Goal: Information Seeking & Learning: Learn about a topic

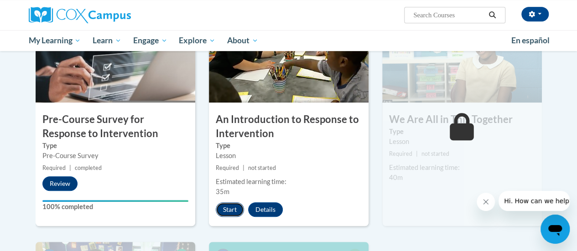
click at [222, 209] on button "Start" at bounding box center [230, 210] width 28 height 15
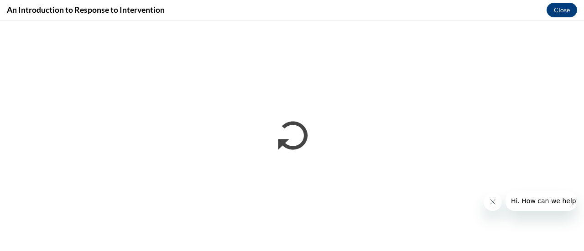
click at [497, 203] on button "Close message from company" at bounding box center [492, 202] width 18 height 18
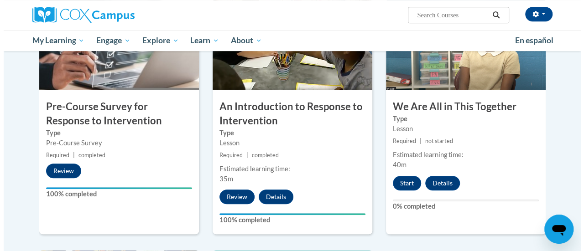
scroll to position [239, 0]
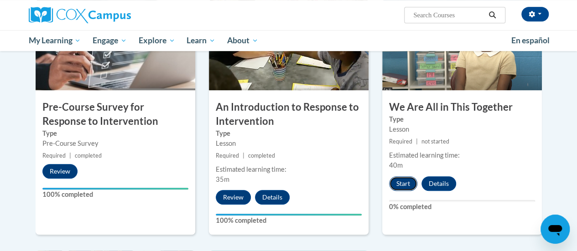
click at [403, 180] on button "Start" at bounding box center [403, 184] width 28 height 15
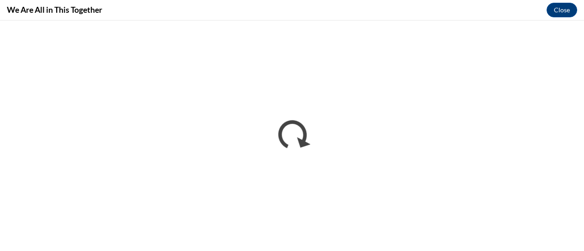
scroll to position [0, 0]
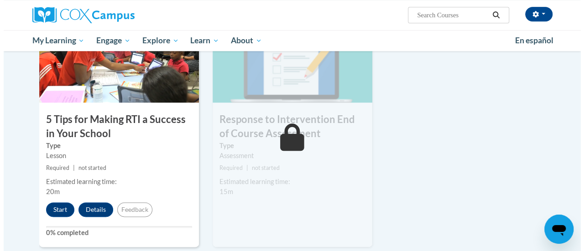
scroll to position [480, 0]
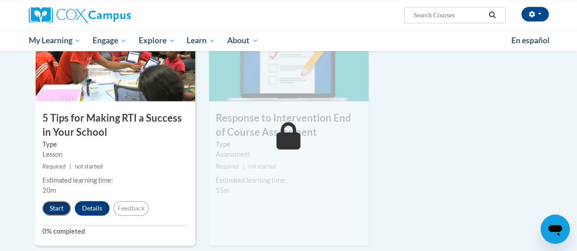
click at [56, 204] on button "Start" at bounding box center [56, 208] width 28 height 15
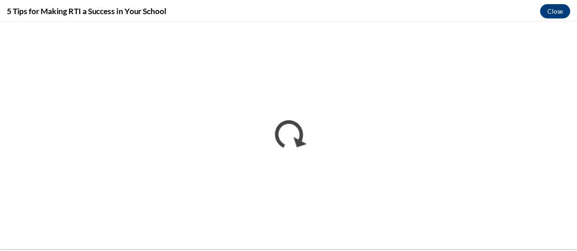
scroll to position [0, 0]
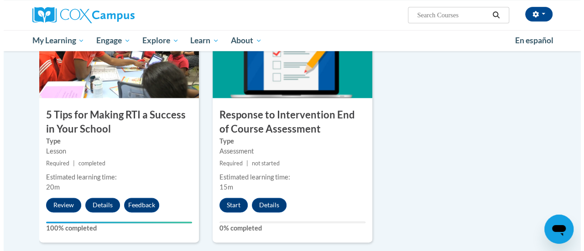
scroll to position [484, 0]
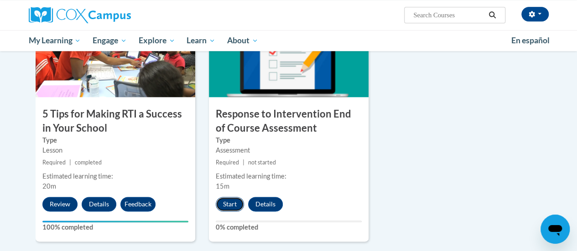
click at [229, 206] on button "Start" at bounding box center [230, 204] width 28 height 15
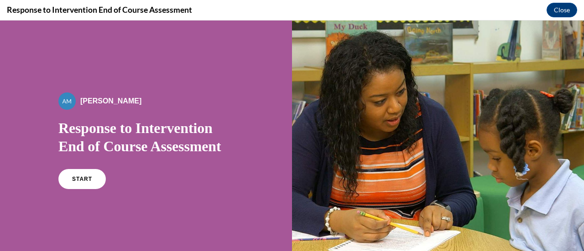
scroll to position [0, 0]
click at [83, 182] on link "START" at bounding box center [82, 179] width 50 height 21
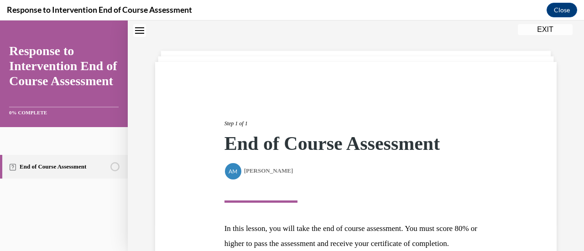
scroll to position [134, 0]
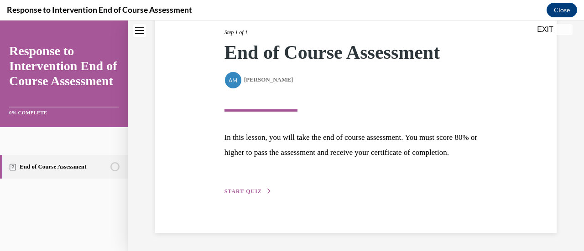
click at [251, 189] on span "START QUIZ" at bounding box center [242, 191] width 37 height 6
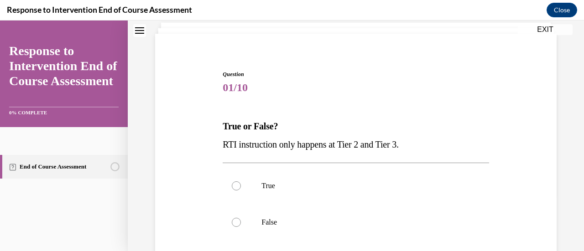
scroll to position [61, 0]
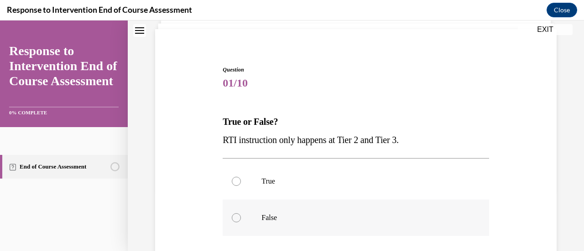
click at [232, 219] on div at bounding box center [236, 217] width 9 height 9
click at [232, 219] on input "False" at bounding box center [236, 217] width 9 height 9
radio input "true"
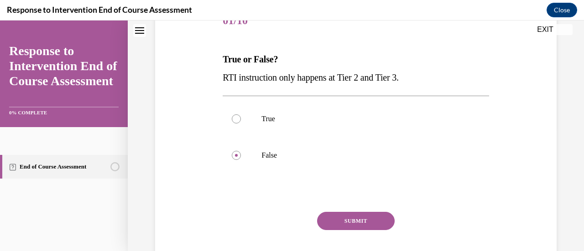
click at [369, 218] on button "SUBMIT" at bounding box center [356, 221] width 78 height 18
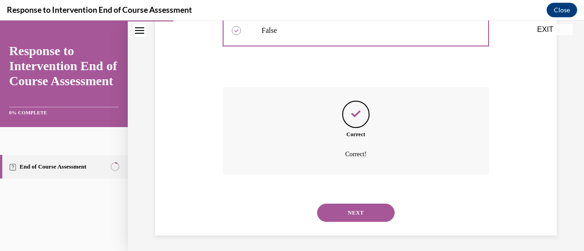
scroll to position [251, 0]
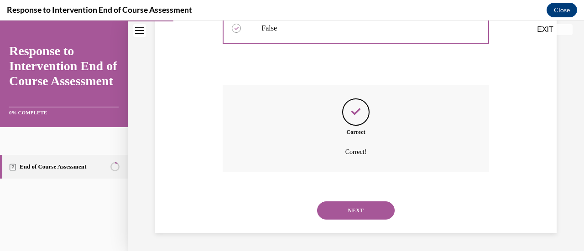
click at [349, 208] on button "NEXT" at bounding box center [356, 211] width 78 height 18
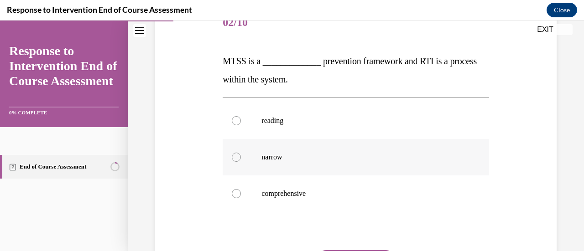
scroll to position [122, 0]
click at [235, 191] on div at bounding box center [236, 193] width 9 height 9
click at [235, 191] on input "comprehensive" at bounding box center [236, 193] width 9 height 9
radio input "true"
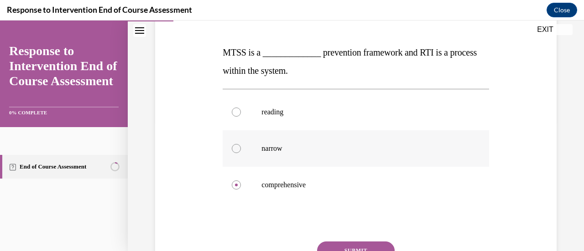
scroll to position [172, 0]
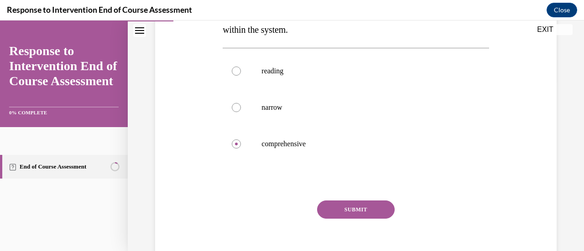
click at [359, 213] on button "SUBMIT" at bounding box center [356, 210] width 78 height 18
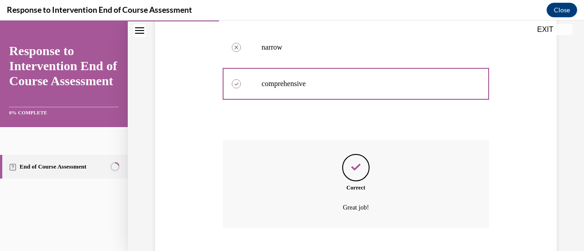
scroll to position [287, 0]
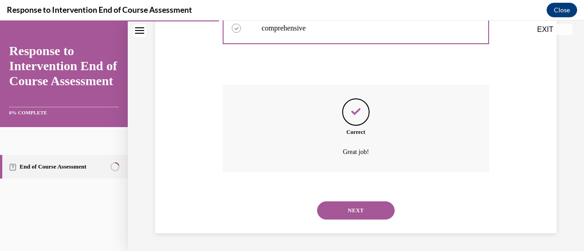
click at [358, 214] on button "NEXT" at bounding box center [356, 211] width 78 height 18
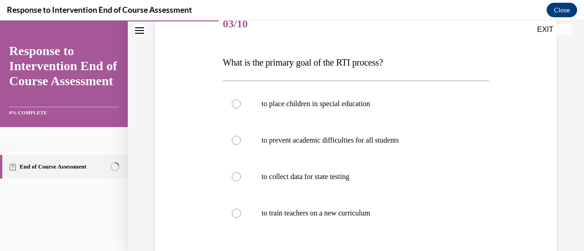
scroll to position [121, 0]
click at [234, 142] on div at bounding box center [236, 139] width 9 height 9
click at [234, 142] on input "to prevent academic difficulties for all students" at bounding box center [236, 139] width 9 height 9
radio input "true"
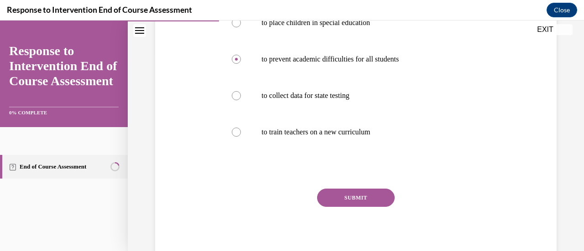
click at [370, 202] on button "SUBMIT" at bounding box center [356, 198] width 78 height 18
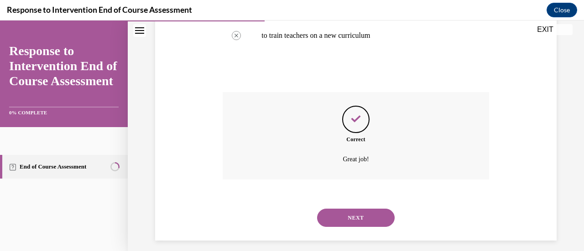
scroll to position [306, 0]
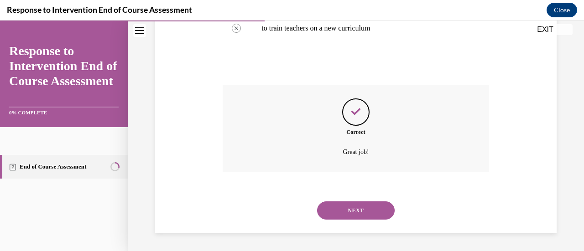
click at [352, 209] on button "NEXT" at bounding box center [356, 211] width 78 height 18
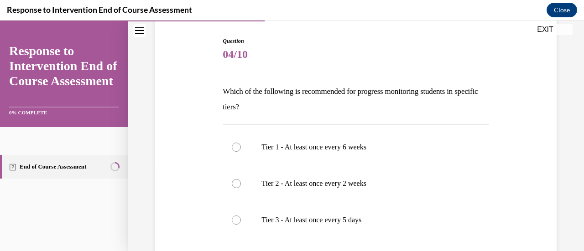
scroll to position [128, 0]
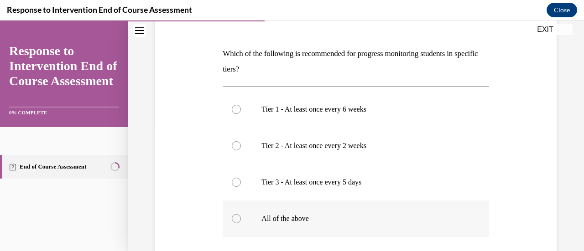
click at [239, 214] on label "All of the above" at bounding box center [356, 219] width 266 height 36
click at [239, 214] on input "All of the above" at bounding box center [236, 218] width 9 height 9
radio input "true"
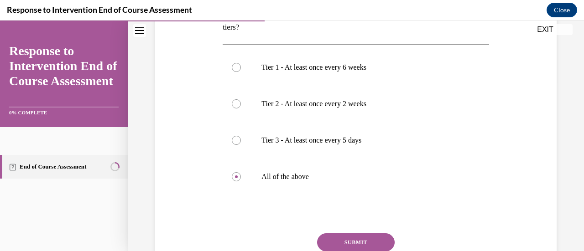
click at [352, 241] on button "SUBMIT" at bounding box center [356, 243] width 78 height 18
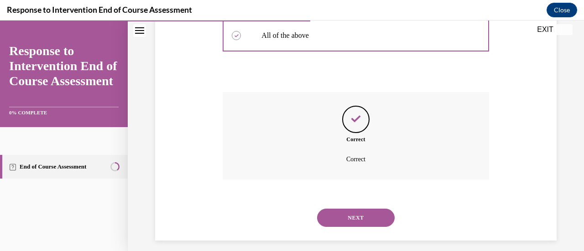
scroll to position [318, 0]
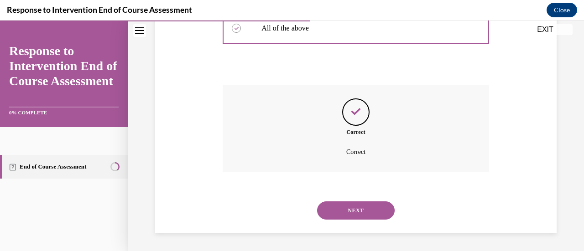
click at [371, 205] on button "NEXT" at bounding box center [356, 211] width 78 height 18
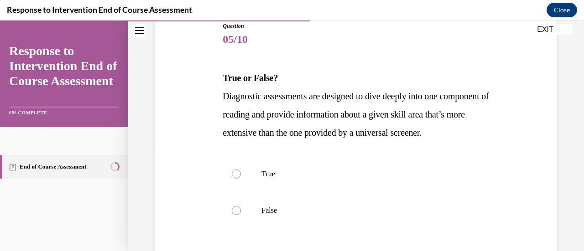
scroll to position [108, 0]
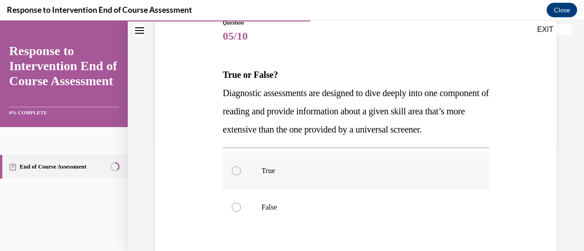
click at [236, 176] on div at bounding box center [236, 171] width 9 height 9
click at [236, 176] on input "True" at bounding box center [236, 171] width 9 height 9
radio input "true"
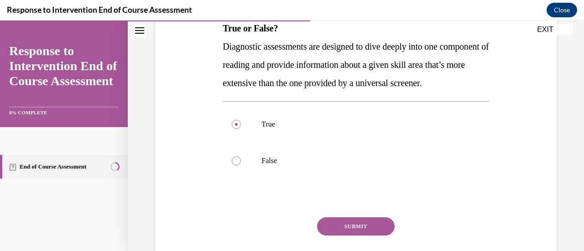
click at [364, 236] on button "SUBMIT" at bounding box center [356, 227] width 78 height 18
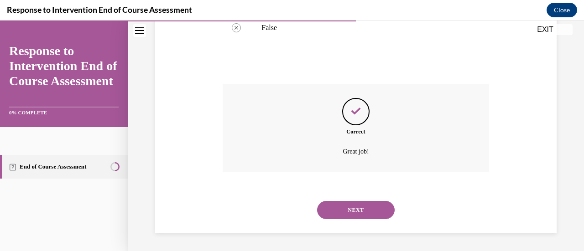
scroll to position [306, 0]
click at [348, 212] on button "NEXT" at bounding box center [356, 210] width 78 height 18
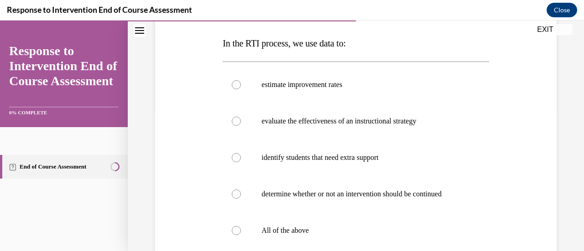
scroll to position [157, 0]
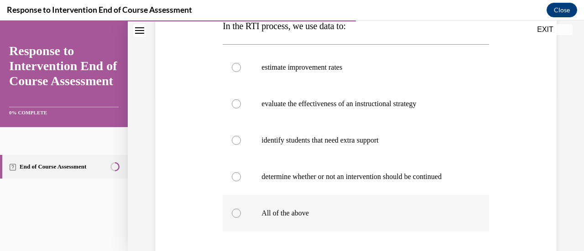
click at [239, 215] on div at bounding box center [236, 213] width 9 height 9
click at [239, 215] on input "All of the above" at bounding box center [236, 213] width 9 height 9
radio input "true"
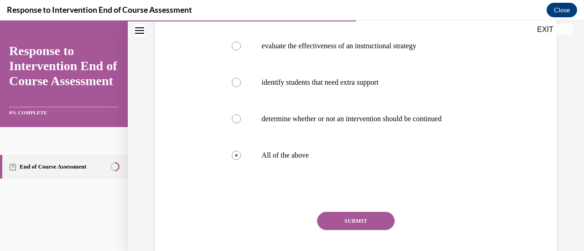
click at [385, 218] on button "SUBMIT" at bounding box center [356, 221] width 78 height 18
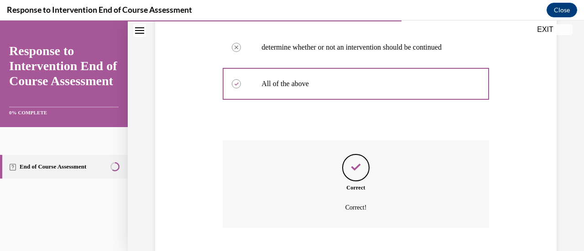
scroll to position [342, 0]
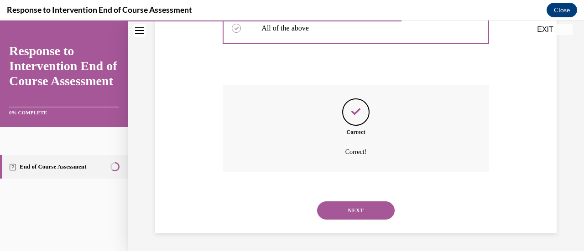
click at [366, 207] on button "NEXT" at bounding box center [356, 211] width 78 height 18
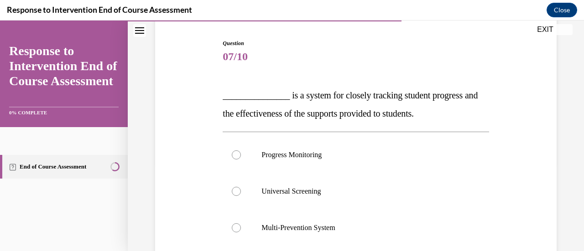
scroll to position [123, 0]
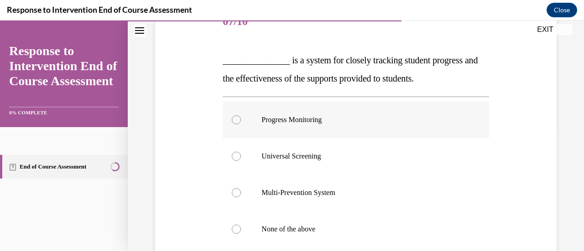
click at [240, 119] on label "Progress Monitoring" at bounding box center [356, 120] width 266 height 36
click at [240, 119] on input "Progress Monitoring" at bounding box center [236, 119] width 9 height 9
radio input "true"
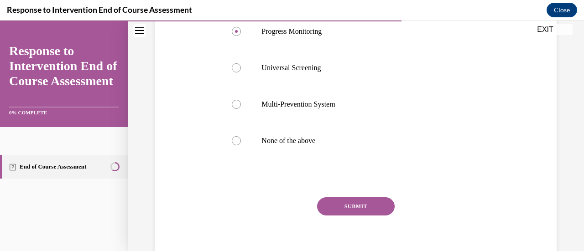
click at [369, 199] on button "SUBMIT" at bounding box center [356, 207] width 78 height 18
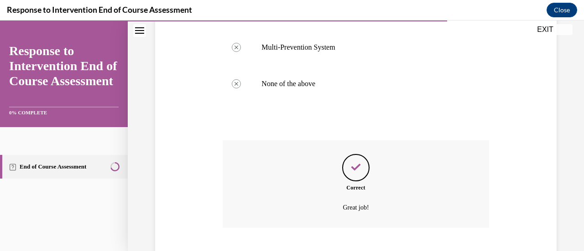
scroll to position [324, 0]
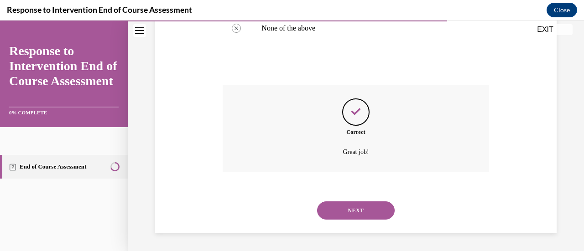
click at [365, 215] on button "NEXT" at bounding box center [356, 211] width 78 height 18
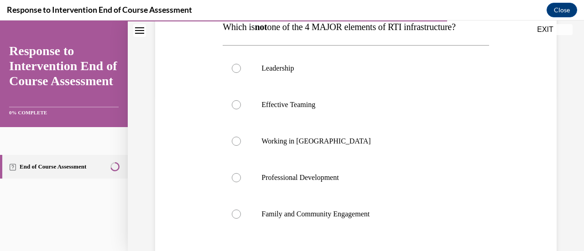
scroll to position [156, 0]
click at [237, 136] on div at bounding box center [236, 140] width 9 height 9
click at [237, 136] on input "Working in Silos" at bounding box center [236, 140] width 9 height 9
radio input "true"
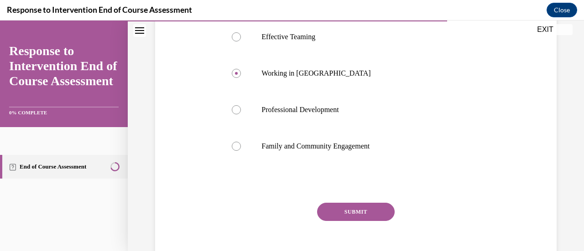
click at [369, 213] on button "SUBMIT" at bounding box center [356, 212] width 78 height 18
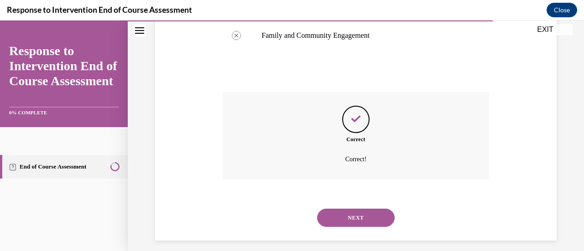
scroll to position [342, 0]
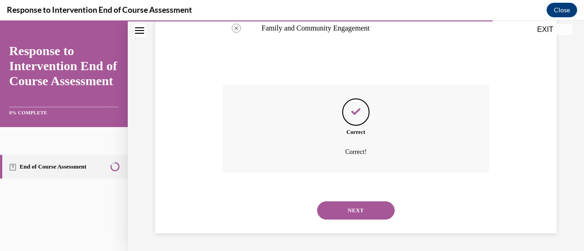
click at [372, 211] on button "NEXT" at bounding box center [356, 211] width 78 height 18
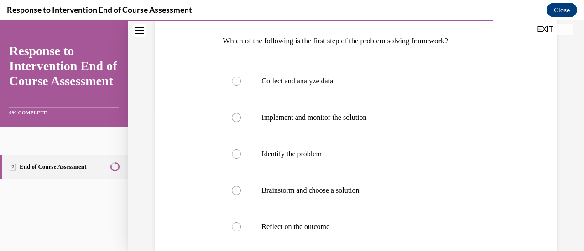
scroll to position [141, 0]
click at [239, 151] on div at bounding box center [236, 153] width 9 height 9
click at [239, 151] on input "Identify the problem" at bounding box center [236, 153] width 9 height 9
radio input "true"
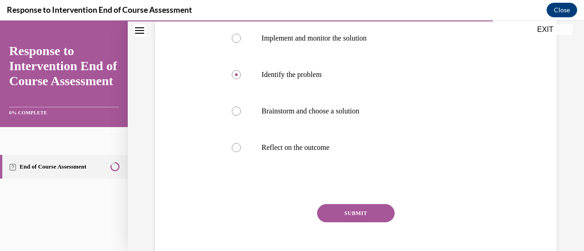
click at [350, 217] on button "SUBMIT" at bounding box center [356, 213] width 78 height 18
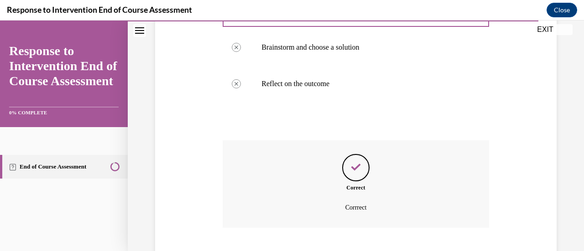
scroll to position [339, 0]
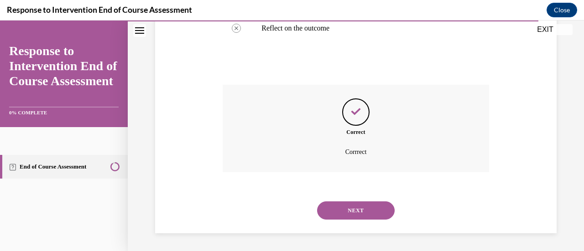
click at [358, 209] on button "NEXT" at bounding box center [356, 211] width 78 height 18
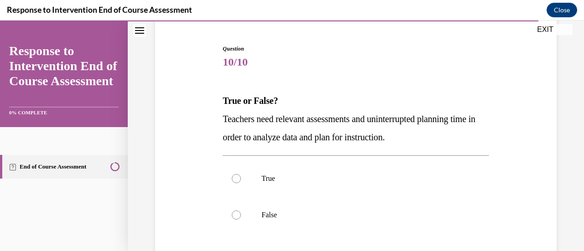
scroll to position [83, 0]
click at [235, 175] on div at bounding box center [236, 178] width 9 height 9
click at [235, 175] on input "True" at bounding box center [236, 178] width 9 height 9
radio input "true"
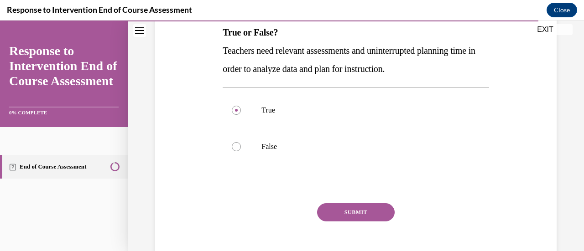
click at [358, 214] on button "SUBMIT" at bounding box center [356, 212] width 78 height 18
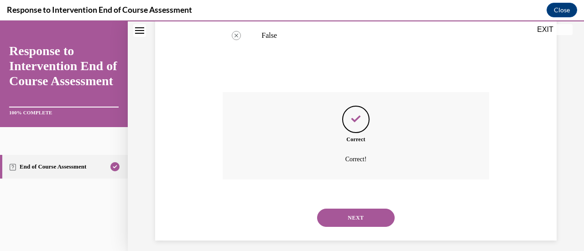
scroll to position [269, 0]
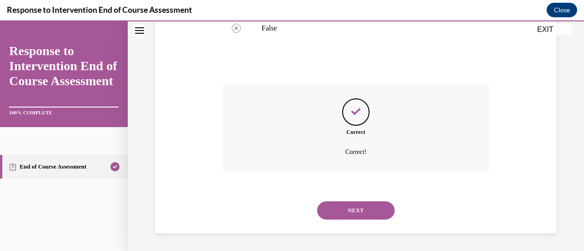
click at [369, 212] on button "NEXT" at bounding box center [356, 211] width 78 height 18
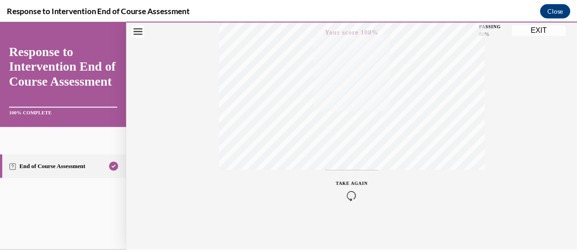
scroll to position [236, 0]
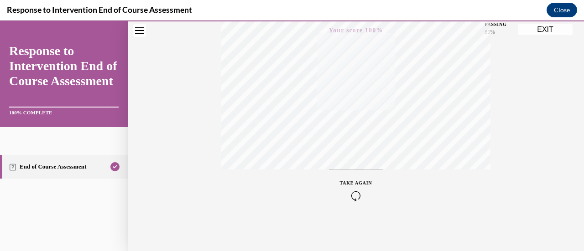
click at [548, 25] on button "EXIT" at bounding box center [545, 29] width 55 height 11
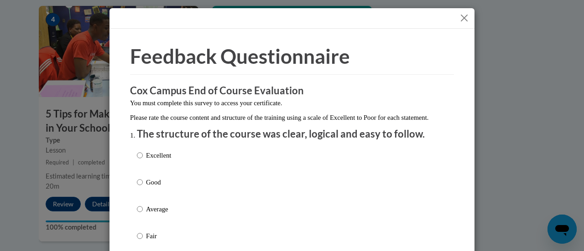
click at [458, 13] on button "Close" at bounding box center [463, 17] width 11 height 11
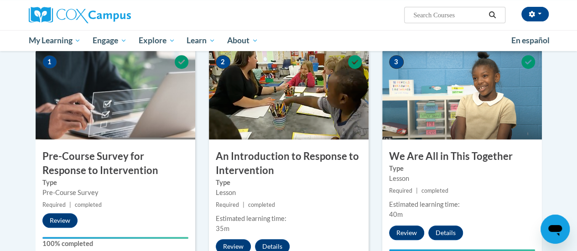
scroll to position [189, 0]
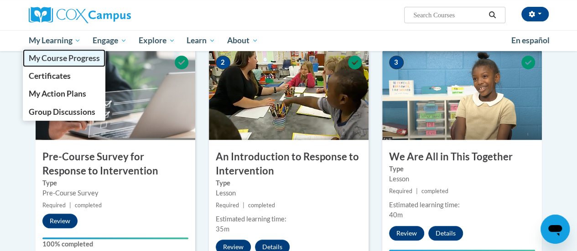
click at [65, 56] on span "My Course Progress" at bounding box center [63, 58] width 71 height 10
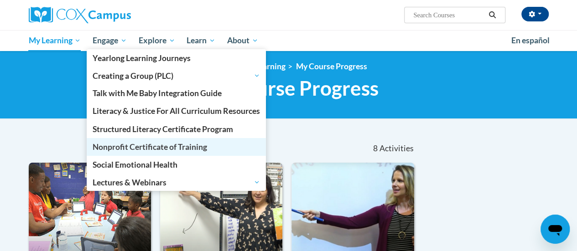
scroll to position [4, 0]
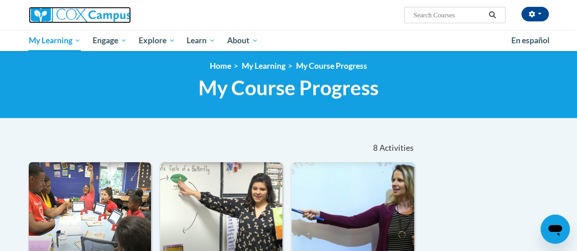
click at [88, 18] on img at bounding box center [80, 15] width 102 height 16
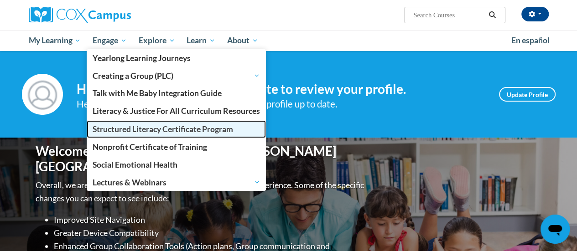
click at [142, 125] on span "Structured Literacy Certificate Program" at bounding box center [163, 130] width 141 height 10
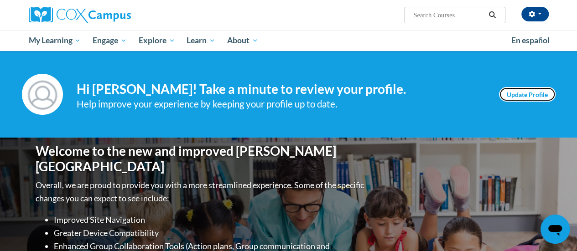
click at [537, 94] on link "Update Profile" at bounding box center [527, 94] width 57 height 15
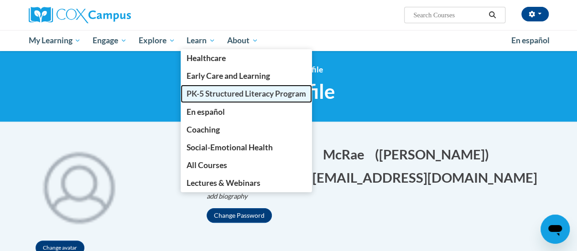
click at [203, 94] on span "PK-5 Structured Literacy Program" at bounding box center [247, 94] width 120 height 10
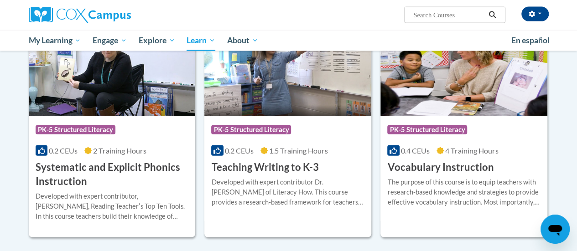
scroll to position [1024, 0]
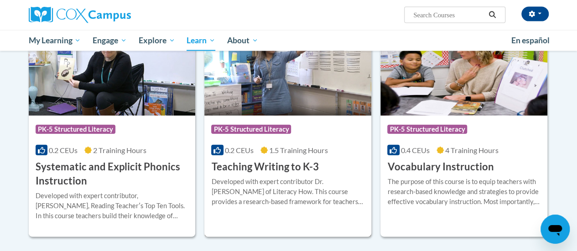
click at [255, 167] on h3 "Teaching Writing to K-3" at bounding box center [264, 167] width 107 height 14
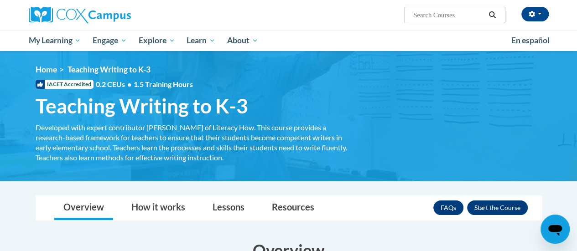
scroll to position [106, 0]
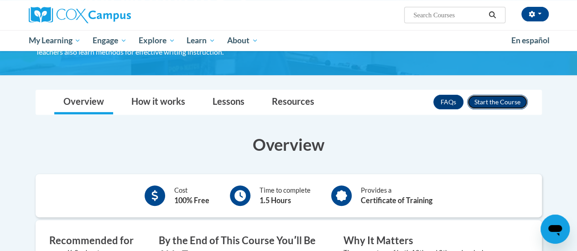
click at [506, 101] on button "Enroll" at bounding box center [497, 102] width 61 height 15
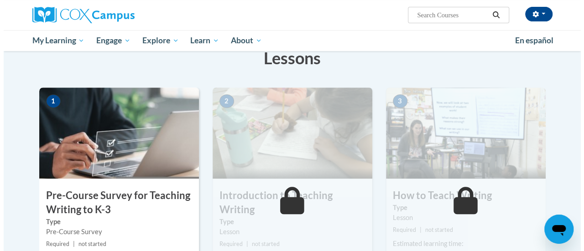
scroll to position [217, 0]
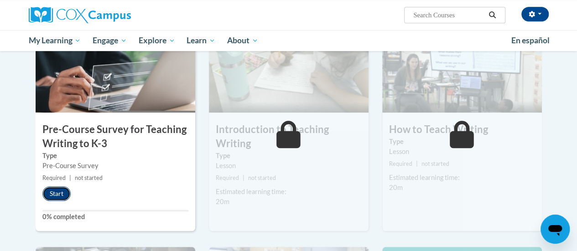
click at [63, 191] on button "Start" at bounding box center [56, 194] width 28 height 15
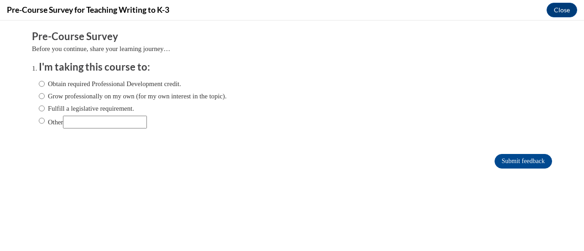
scroll to position [0, 0]
click at [39, 108] on input "Fulfill a legislative requirement." at bounding box center [42, 109] width 6 height 10
radio input "true"
click at [494, 161] on input "Submit feedback" at bounding box center [522, 161] width 57 height 15
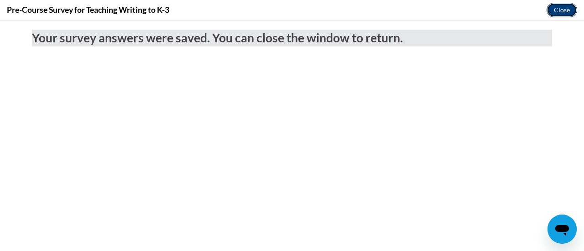
click at [562, 8] on button "Close" at bounding box center [562, 10] width 31 height 15
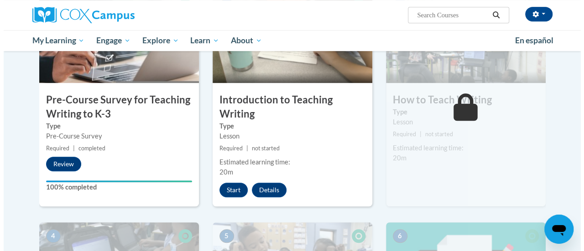
scroll to position [242, 0]
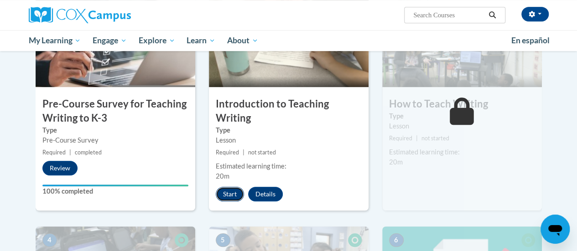
click at [221, 195] on button "Start" at bounding box center [230, 194] width 28 height 15
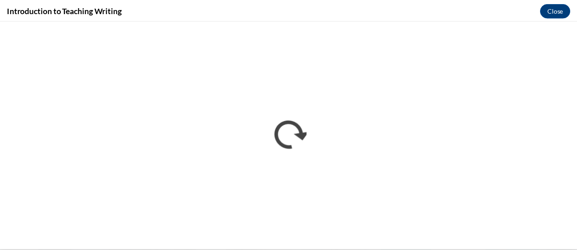
scroll to position [0, 0]
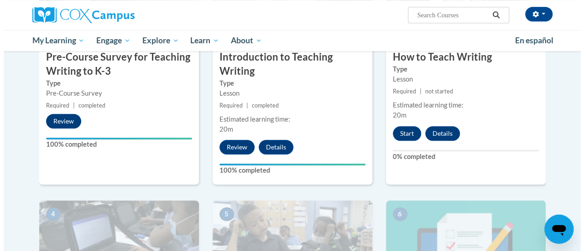
scroll to position [290, 0]
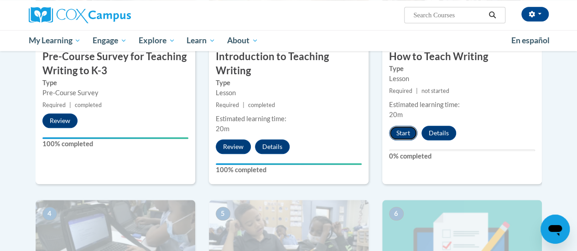
click at [401, 131] on button "Start" at bounding box center [403, 133] width 28 height 15
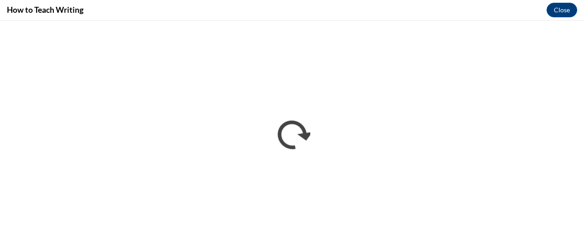
scroll to position [0, 0]
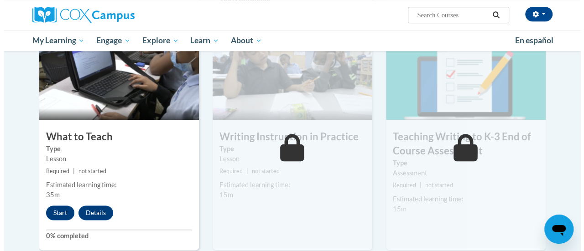
scroll to position [463, 0]
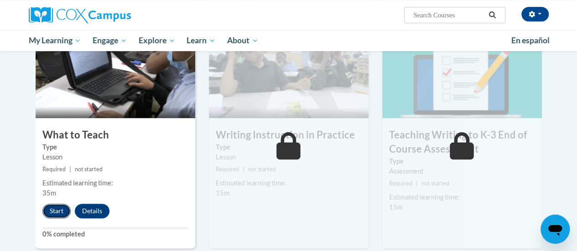
click at [48, 212] on button "Start" at bounding box center [56, 211] width 28 height 15
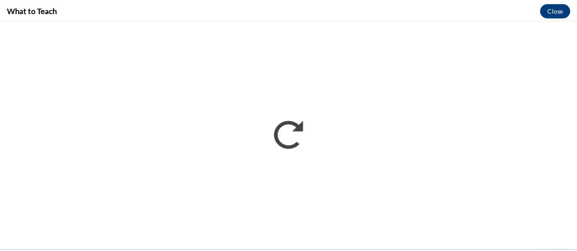
scroll to position [0, 0]
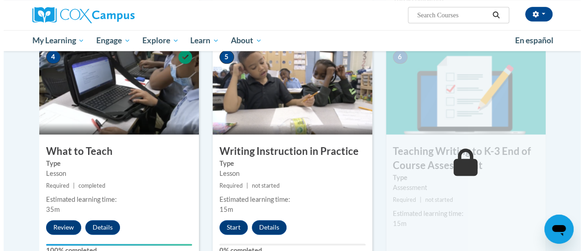
scroll to position [472, 0]
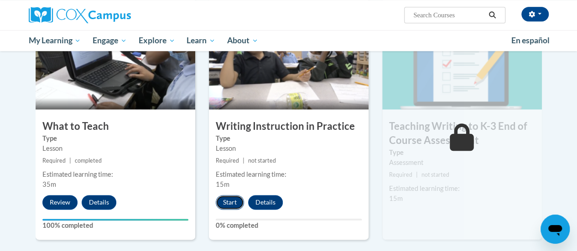
click at [223, 202] on button "Start" at bounding box center [230, 202] width 28 height 15
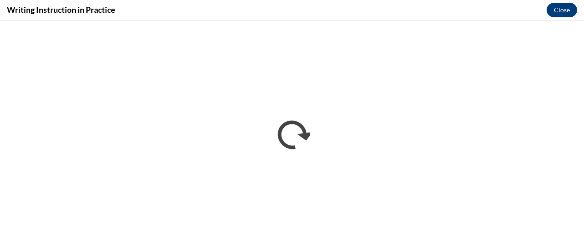
scroll to position [0, 0]
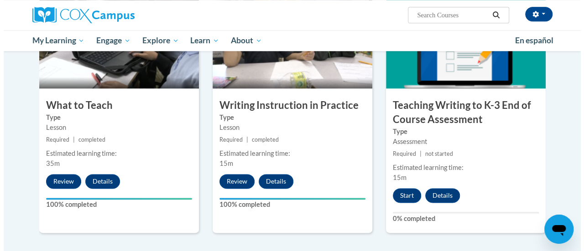
scroll to position [545, 0]
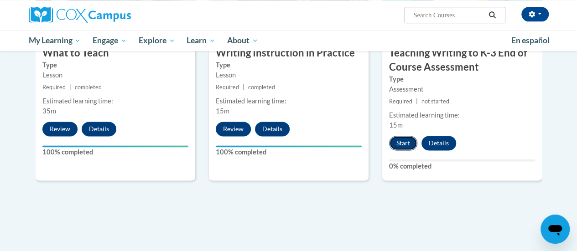
click at [396, 142] on button "Start" at bounding box center [403, 143] width 28 height 15
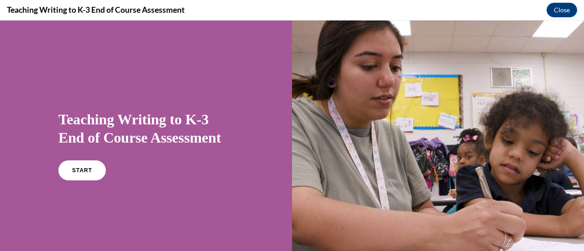
scroll to position [0, 0]
click at [89, 174] on link "START" at bounding box center [82, 170] width 50 height 21
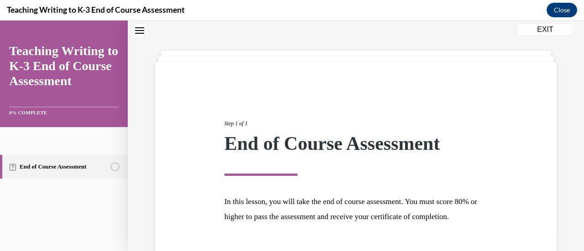
scroll to position [107, 0]
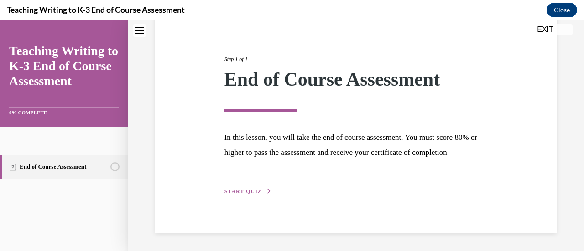
click at [255, 192] on span "START QUIZ" at bounding box center [242, 191] width 37 height 6
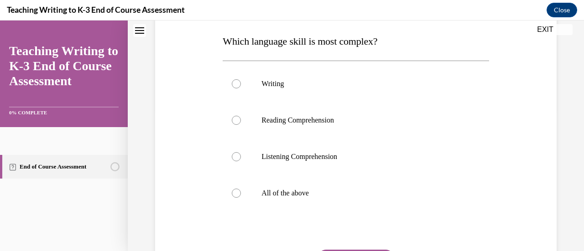
scroll to position [143, 0]
click at [238, 187] on label "All of the above" at bounding box center [356, 192] width 266 height 36
click at [238, 188] on input "All of the above" at bounding box center [236, 192] width 9 height 9
radio input "true"
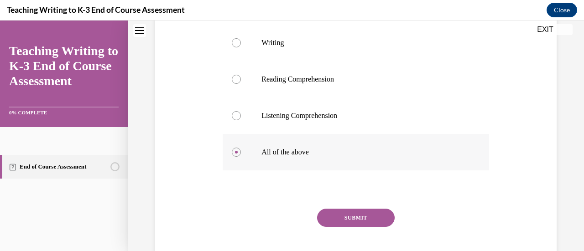
scroll to position [186, 0]
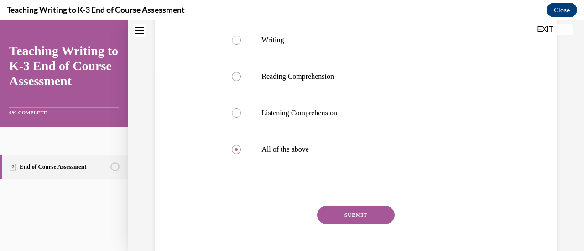
click at [341, 216] on button "SUBMIT" at bounding box center [356, 215] width 78 height 18
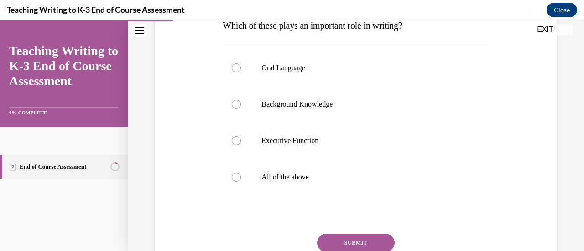
scroll to position [159, 0]
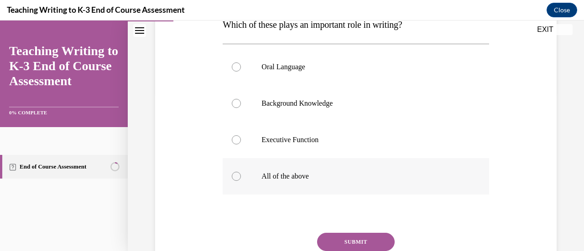
click at [231, 180] on label "All of the above" at bounding box center [356, 176] width 266 height 36
click at [232, 180] on input "All of the above" at bounding box center [236, 176] width 9 height 9
radio input "true"
click at [359, 246] on button "SUBMIT" at bounding box center [356, 242] width 78 height 18
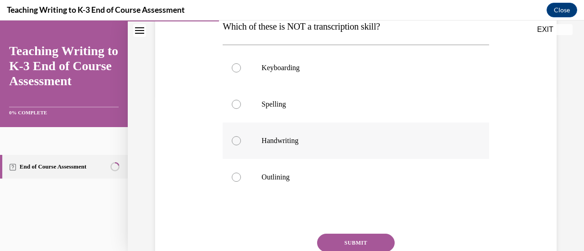
scroll to position [157, 0]
click at [233, 176] on div at bounding box center [236, 176] width 9 height 9
click at [233, 176] on input "Outlining" at bounding box center [236, 176] width 9 height 9
radio input "true"
click at [332, 244] on button "SUBMIT" at bounding box center [356, 243] width 78 height 18
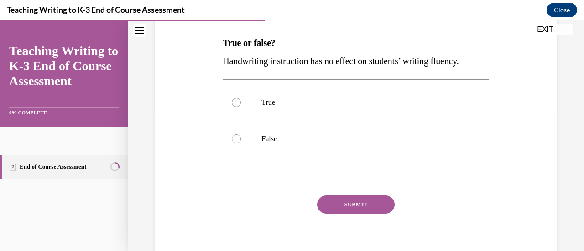
scroll to position [140, 0]
click at [238, 143] on div at bounding box center [236, 139] width 9 height 9
click at [238, 143] on input "False" at bounding box center [236, 139] width 9 height 9
radio input "true"
click at [343, 199] on button "SUBMIT" at bounding box center [356, 205] width 78 height 18
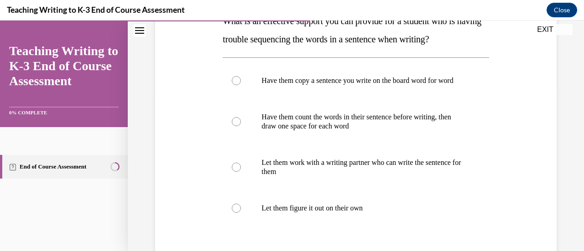
scroll to position [162, 0]
click at [243, 127] on label "Have them count the words in their sentence before writing, then draw one space…" at bounding box center [356, 122] width 266 height 46
click at [241, 126] on input "Have them count the words in their sentence before writing, then draw one space…" at bounding box center [236, 121] width 9 height 9
radio input "true"
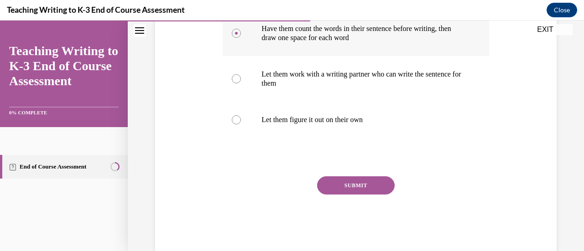
scroll to position [252, 0]
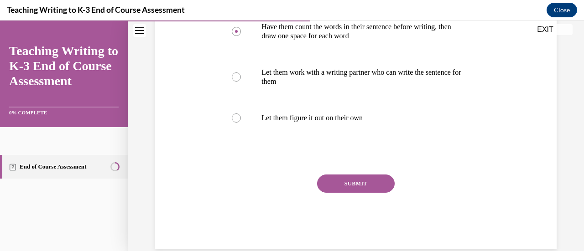
click at [371, 186] on button "SUBMIT" at bounding box center [356, 184] width 78 height 18
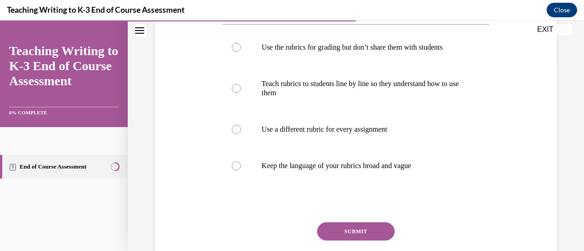
scroll to position [196, 0]
click at [236, 87] on div at bounding box center [236, 87] width 9 height 9
click at [236, 87] on input "Teach rubrics to students line by line so they understand how to use them" at bounding box center [236, 87] width 9 height 9
radio input "true"
click at [355, 233] on button "SUBMIT" at bounding box center [356, 231] width 78 height 18
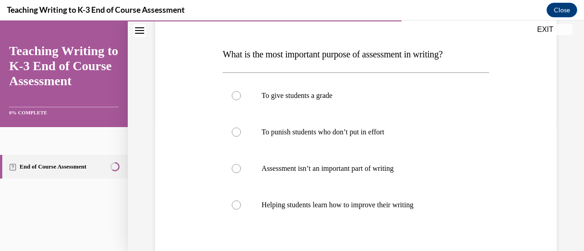
scroll to position [129, 0]
click at [239, 206] on div at bounding box center [236, 204] width 9 height 9
click at [239, 206] on input "Helping students learn how to improve their writing" at bounding box center [236, 204] width 9 height 9
radio input "true"
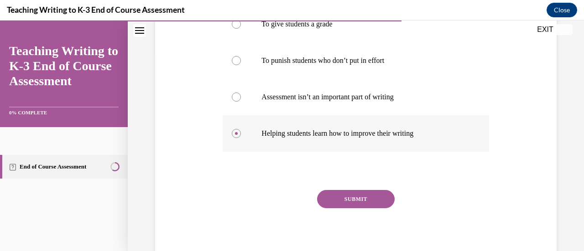
scroll to position [202, 0]
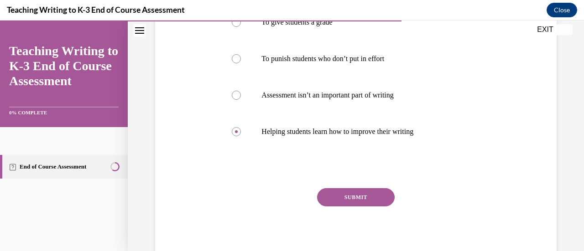
click at [353, 194] on button "SUBMIT" at bounding box center [356, 197] width 78 height 18
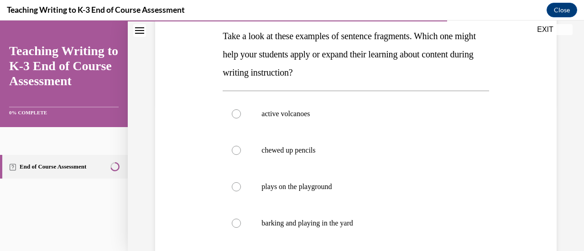
scroll to position [148, 0]
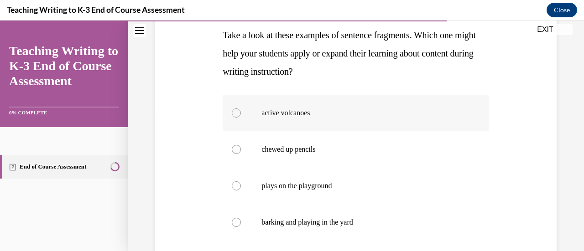
click at [237, 112] on div at bounding box center [236, 113] width 9 height 9
click at [237, 112] on input "active volcanoes" at bounding box center [236, 113] width 9 height 9
radio input "true"
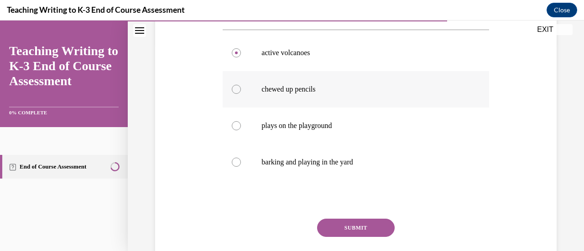
scroll to position [208, 0]
click at [351, 224] on button "SUBMIT" at bounding box center [356, 228] width 78 height 18
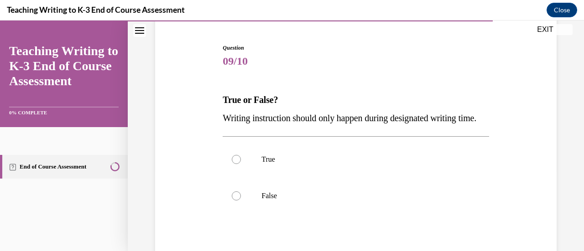
scroll to position [88, 0]
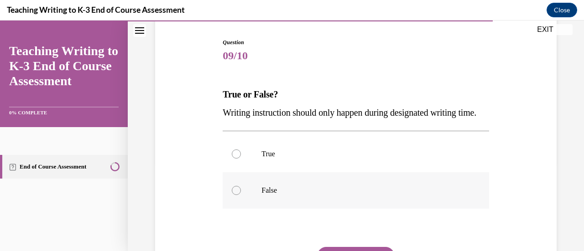
click at [236, 195] on div at bounding box center [236, 190] width 9 height 9
click at [236, 195] on input "False" at bounding box center [236, 190] width 9 height 9
radio input "true"
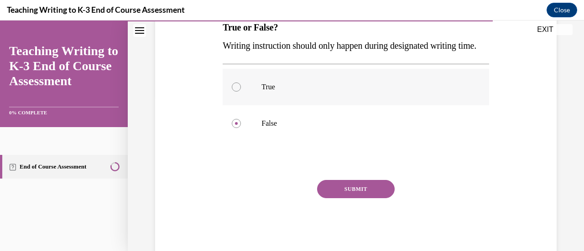
scroll to position [161, 0]
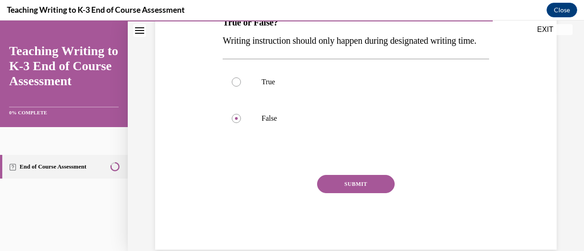
click at [365, 193] on button "SUBMIT" at bounding box center [356, 184] width 78 height 18
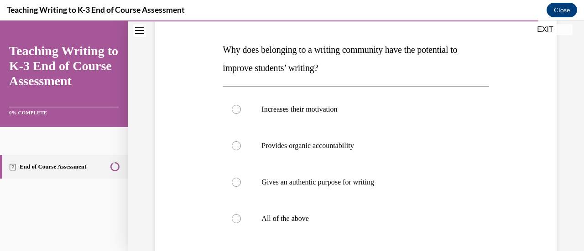
scroll to position [156, 0]
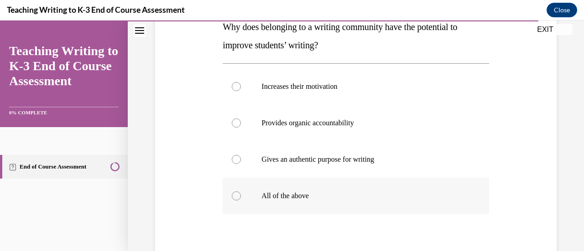
click at [236, 197] on div at bounding box center [236, 196] width 9 height 9
click at [236, 197] on input "All of the above" at bounding box center [236, 196] width 9 height 9
radio input "true"
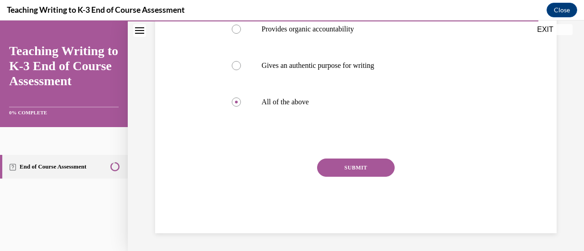
click at [364, 159] on button "SUBMIT" at bounding box center [356, 168] width 78 height 18
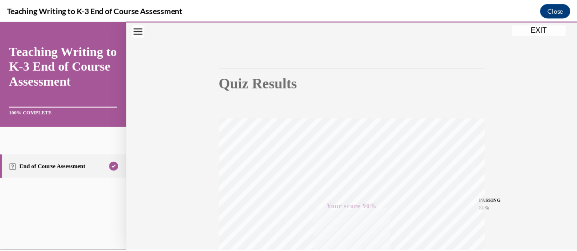
scroll to position [118, 0]
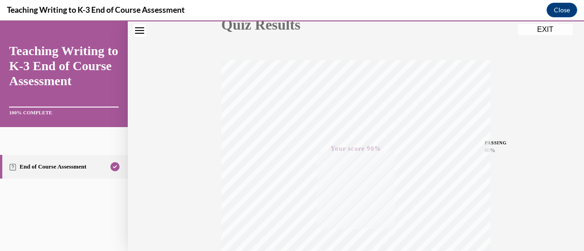
click at [547, 31] on button "EXIT" at bounding box center [545, 29] width 55 height 11
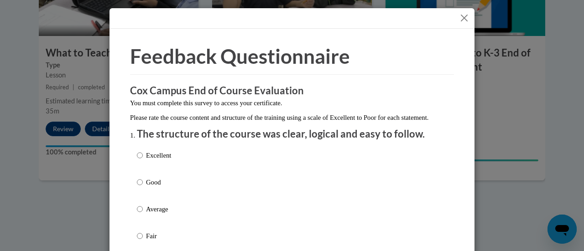
click at [460, 17] on button "Close" at bounding box center [463, 17] width 11 height 11
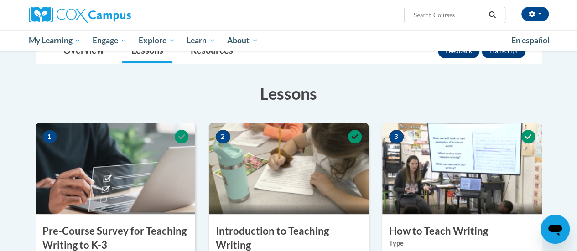
scroll to position [78, 0]
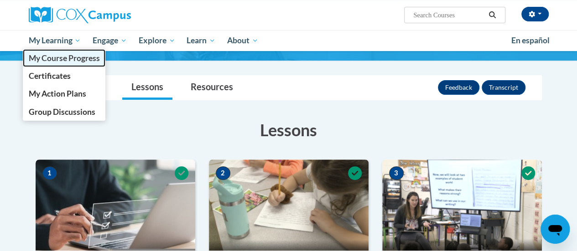
click at [63, 62] on span "My Course Progress" at bounding box center [63, 58] width 71 height 10
